Goal: Information Seeking & Learning: Learn about a topic

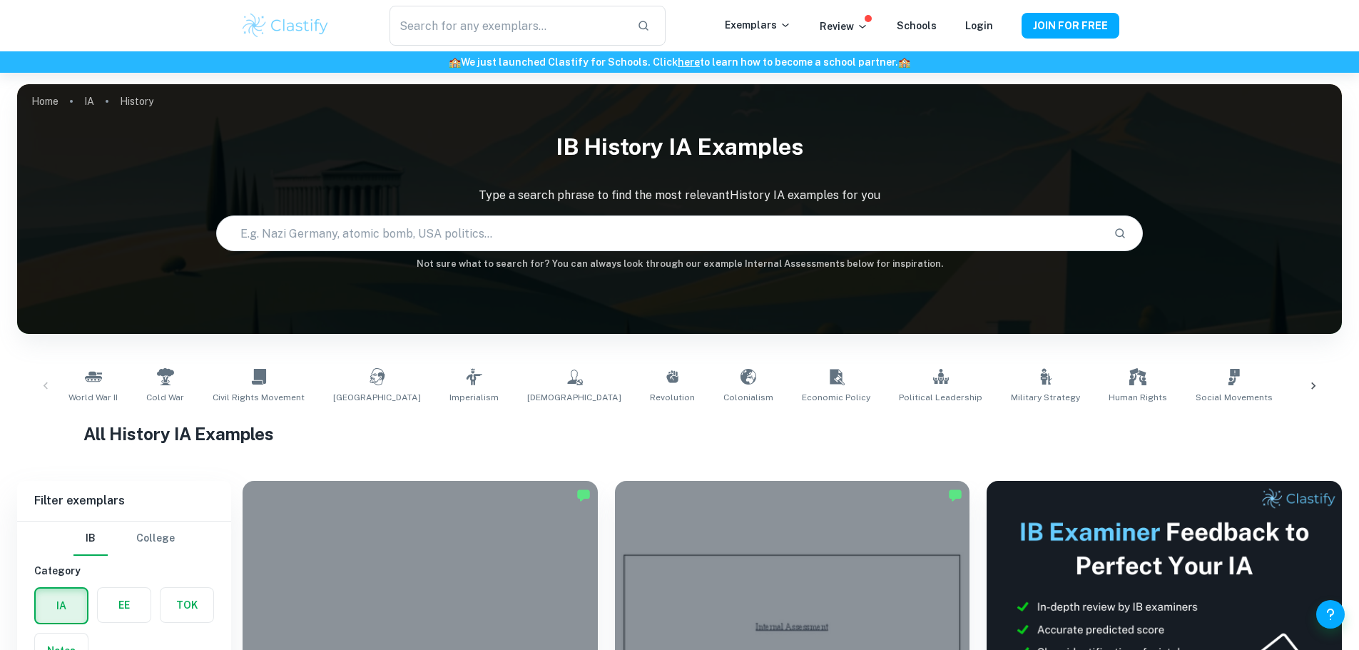
click at [362, 247] on input "text" at bounding box center [660, 233] width 886 height 40
type input "m"
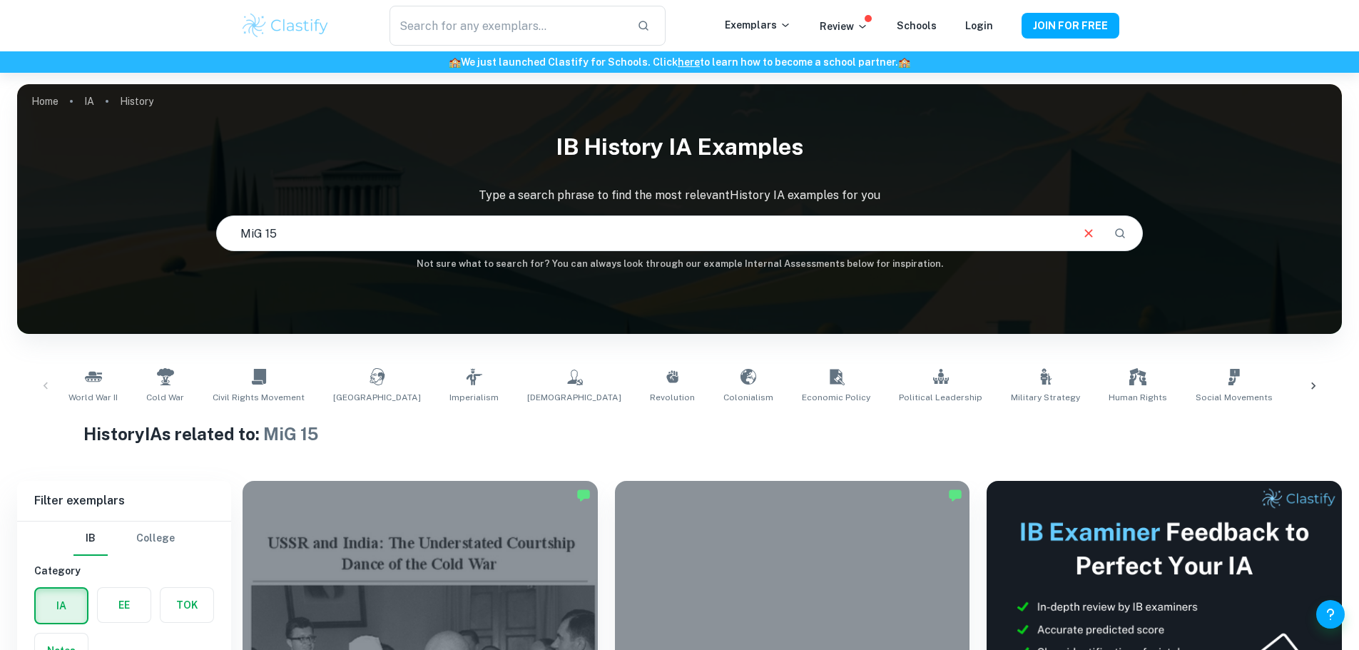
click at [302, 241] on input "MiG 15" at bounding box center [643, 233] width 853 height 40
type input "MiG 15 vs. F-86 Sabre"
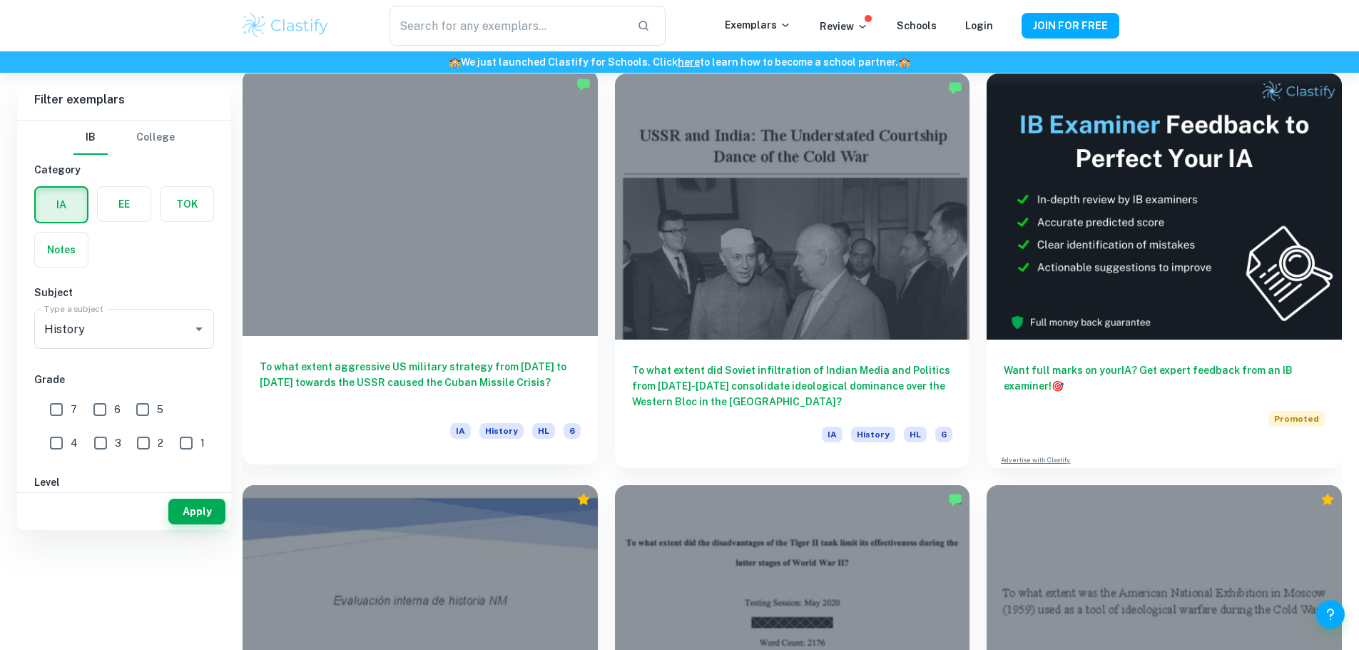
scroll to position [278, 0]
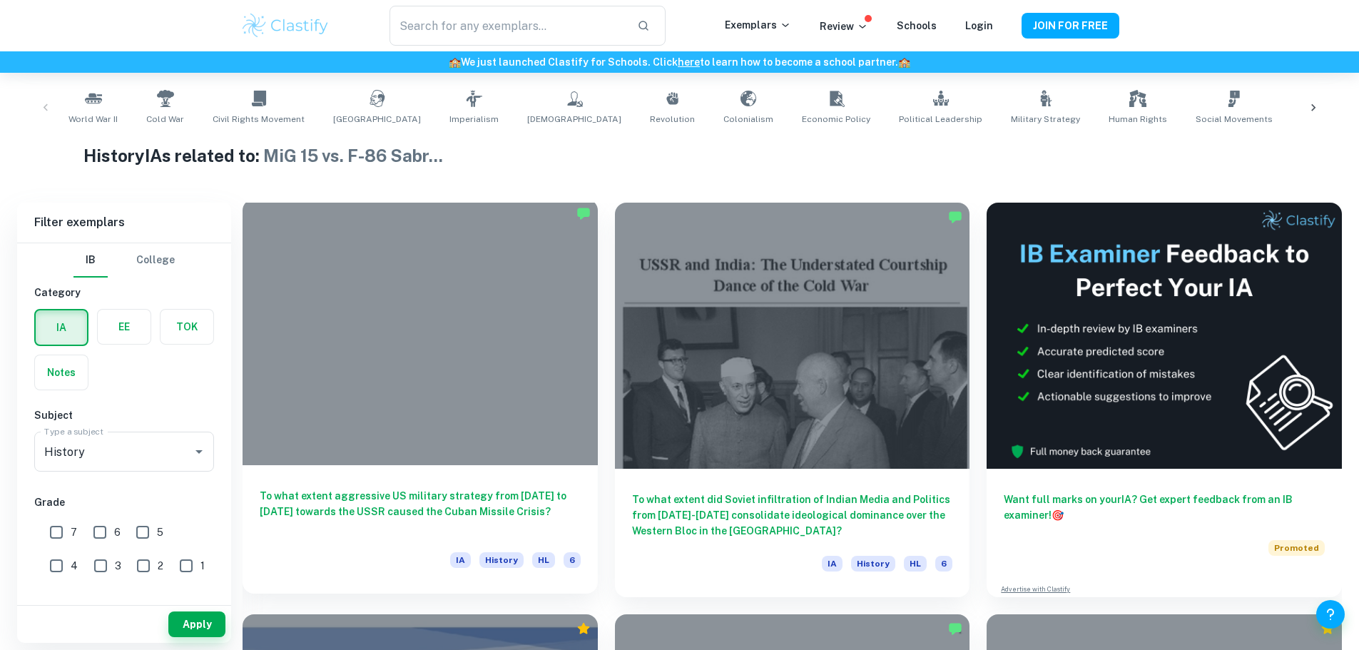
click at [397, 488] on h6 "To what extent aggressive US military strategy from [DATE] to [DATE] towards th…" at bounding box center [420, 511] width 321 height 47
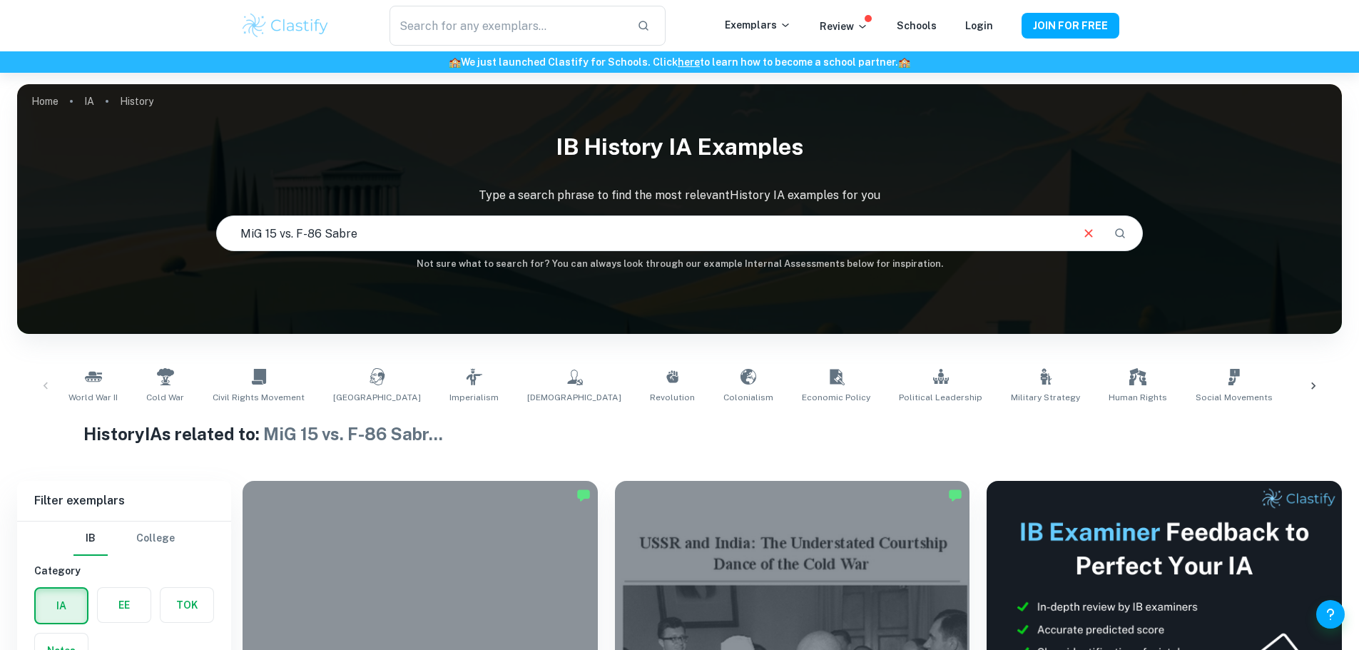
drag, startPoint x: 395, startPoint y: 223, endPoint x: 148, endPoint y: 223, distance: 246.8
click at [148, 223] on div "IB History IA examples Type a search phrase to find the most relevant History I…" at bounding box center [679, 197] width 1324 height 147
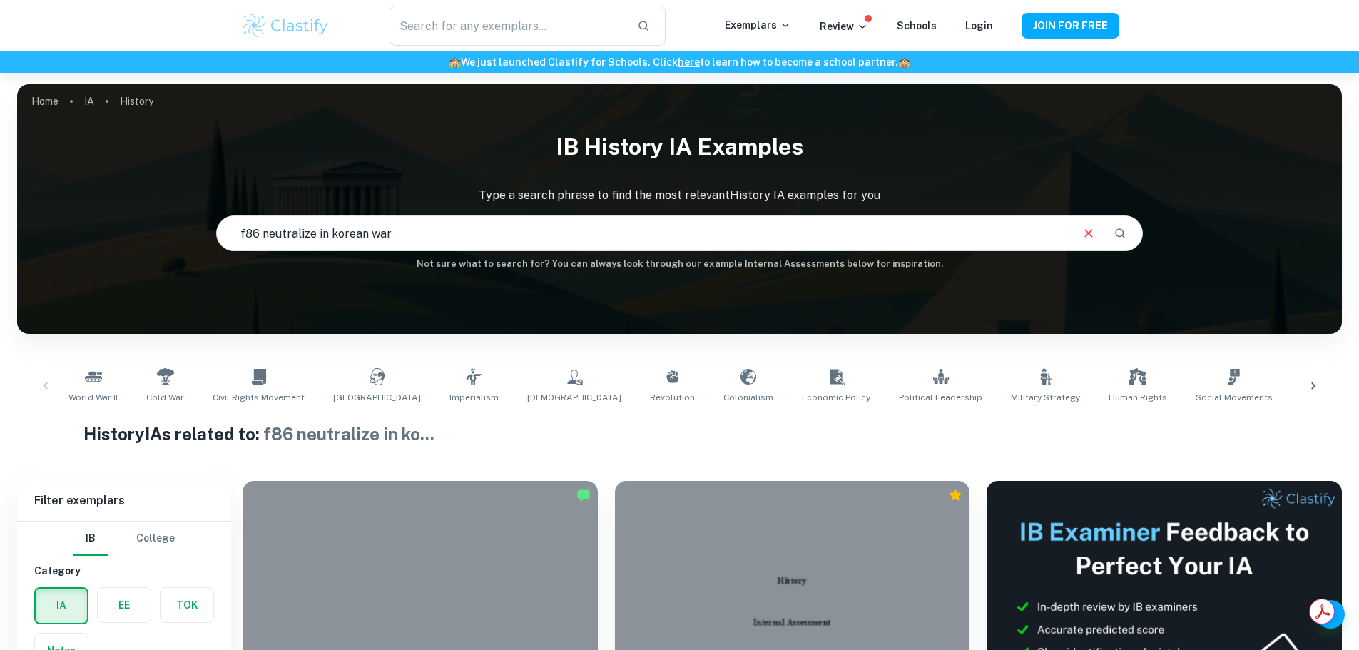
click at [314, 230] on input "f86 neutralize in korean war" at bounding box center [643, 233] width 853 height 40
type input "f86 neutralize mig in korean war"
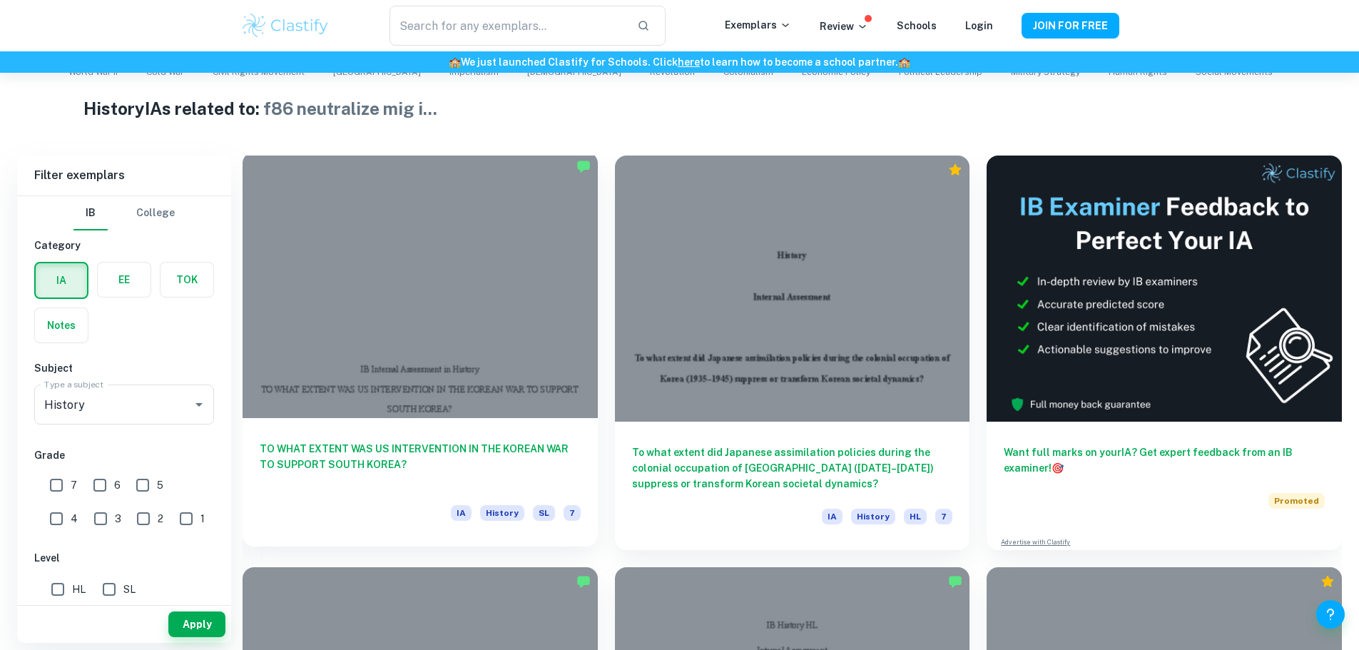
click at [360, 441] on h6 "TO WHAT EXTENT WAS US INTERVENTION IN THE KOREAN WAR TO SUPPORT SOUTH KOREA?" at bounding box center [420, 464] width 321 height 47
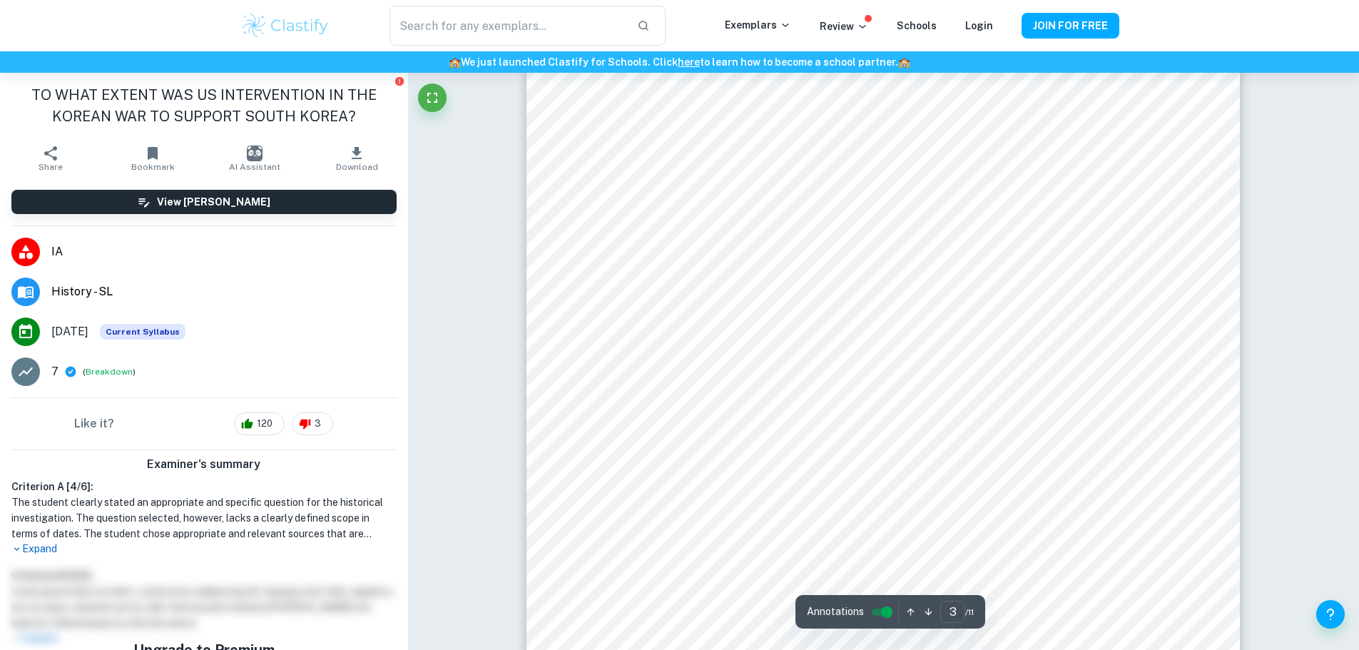
scroll to position [2340, 0]
type input "5"
